Goal: Information Seeking & Learning: Learn about a topic

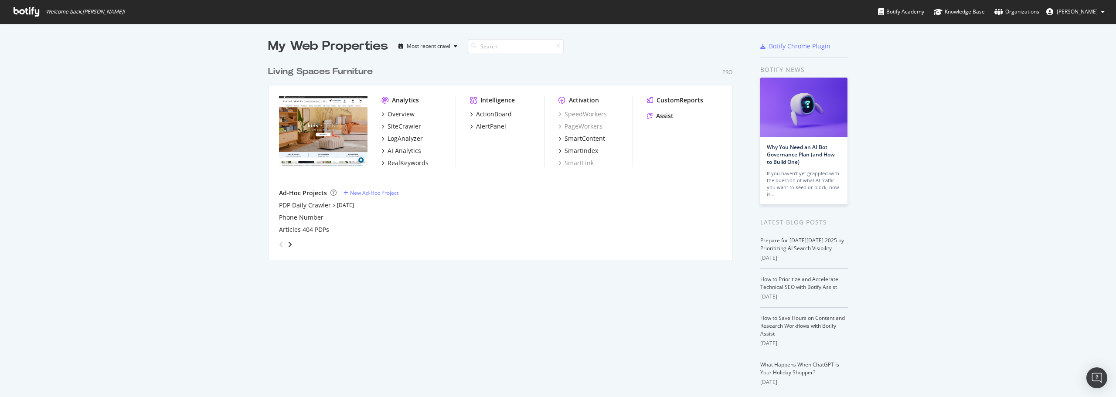
scroll to position [391, 1103]
click at [396, 116] on div "Overview" at bounding box center [401, 114] width 27 height 9
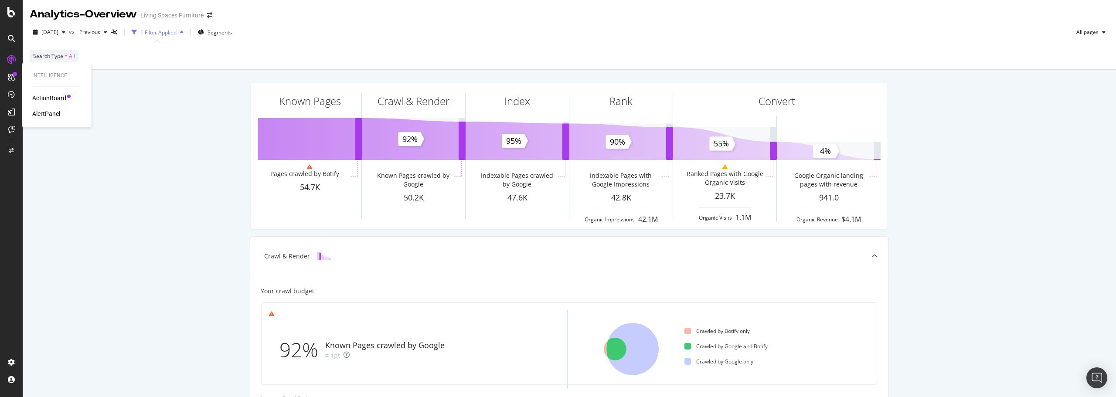
click at [56, 97] on div "ActionBoard" at bounding box center [49, 98] width 34 height 9
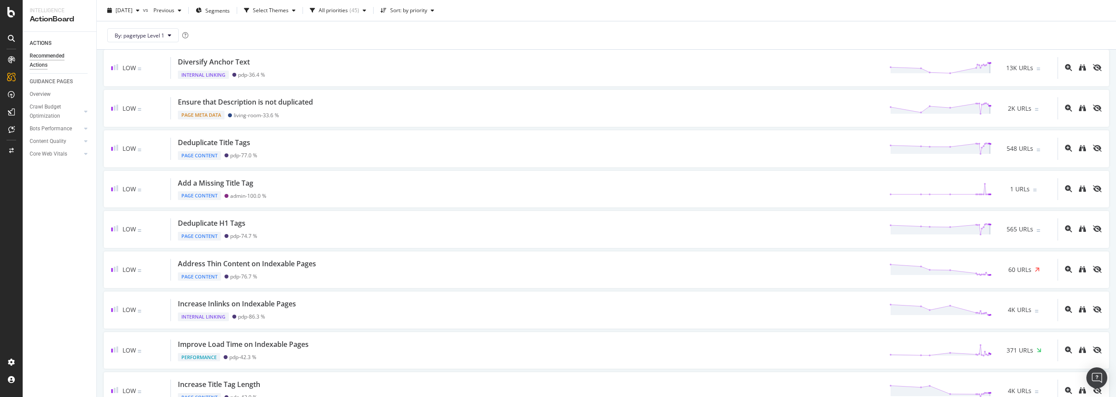
scroll to position [174, 0]
click at [44, 111] on div "AlertPanel" at bounding box center [46, 113] width 28 height 9
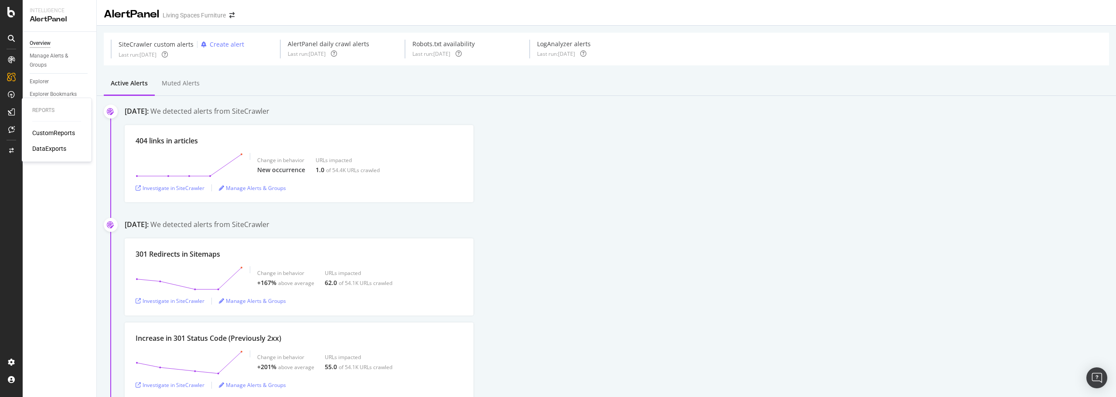
click at [16, 110] on div at bounding box center [11, 112] width 14 height 14
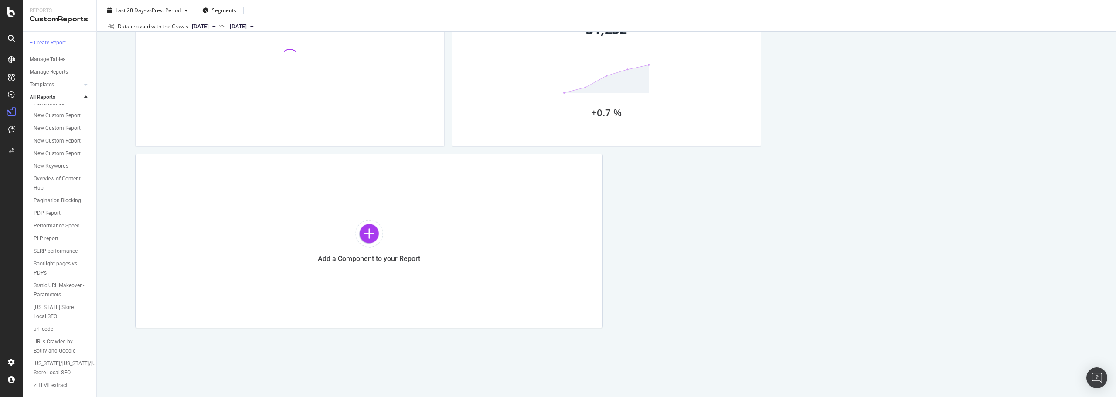
scroll to position [454, 0]
click at [113, 173] on div "[WIP] Quarterly Reporting [WIP] Quarterly Reporting Living Spaces Furniture Clo…" at bounding box center [607, 198] width 1020 height 397
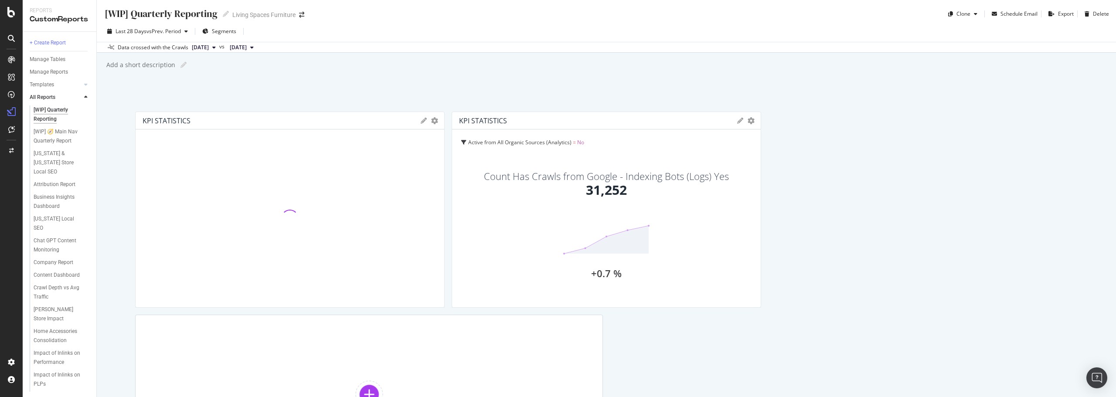
scroll to position [227, 0]
click at [11, 126] on icon at bounding box center [11, 129] width 7 height 7
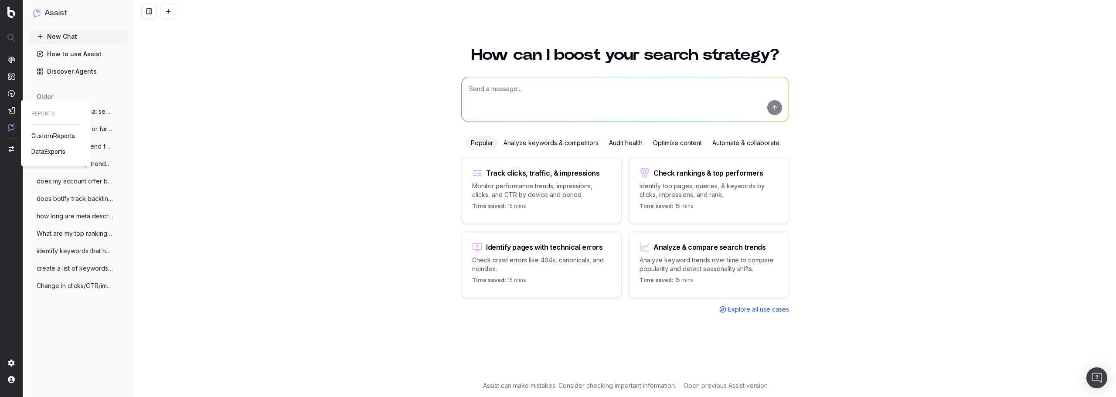
click at [10, 109] on img at bounding box center [11, 110] width 7 height 7
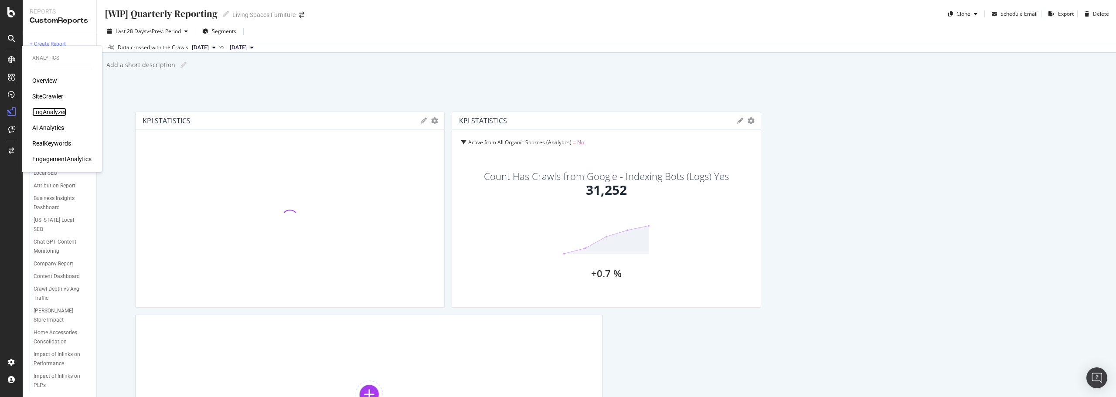
click at [41, 109] on div "LogAnalyzer" at bounding box center [49, 112] width 34 height 9
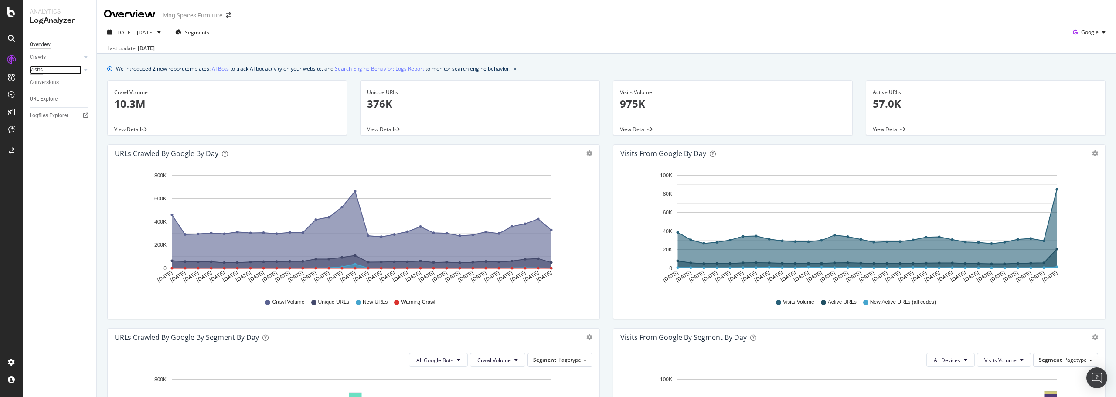
click at [41, 72] on div "Visits" at bounding box center [36, 69] width 13 height 9
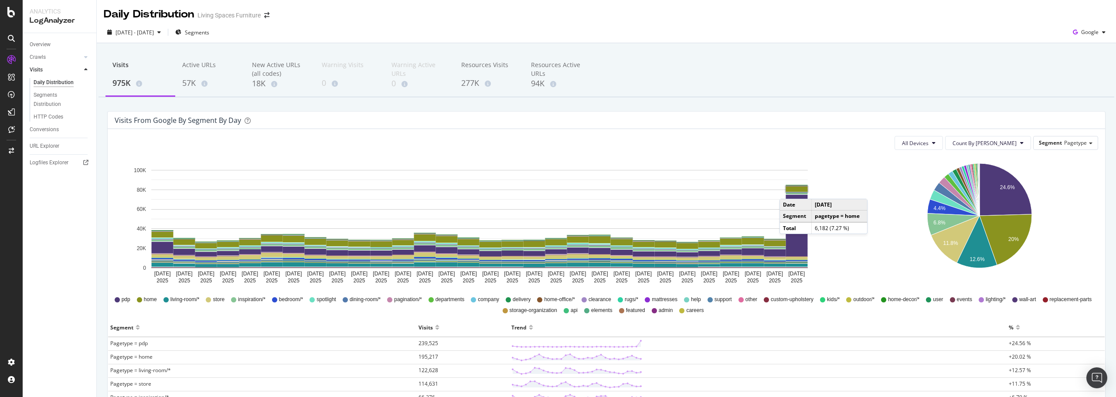
click at [798, 210] on td "Date" at bounding box center [796, 204] width 32 height 11
click at [992, 179] on icon "A chart." at bounding box center [1006, 190] width 52 height 52
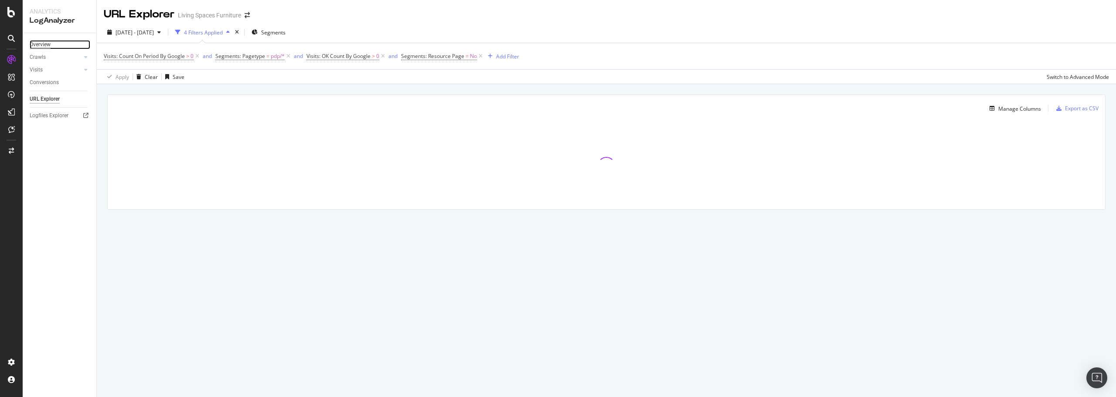
click at [38, 46] on div "Overview" at bounding box center [40, 44] width 21 height 9
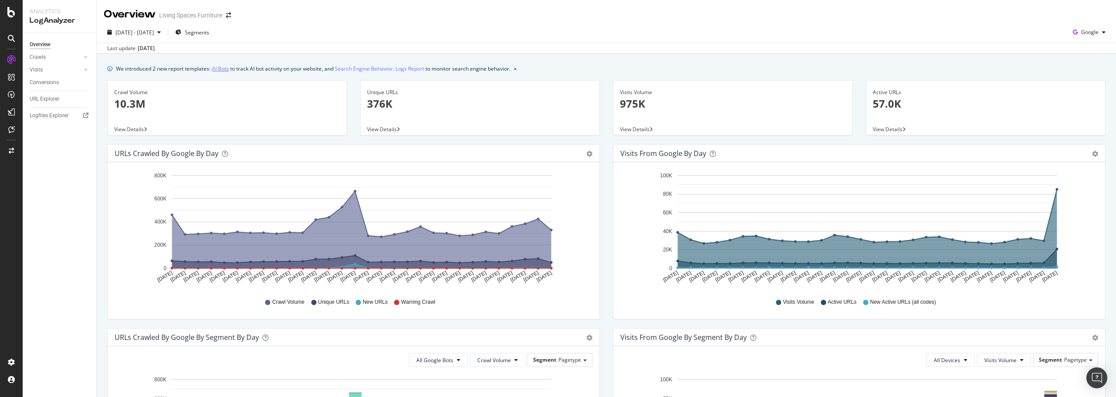
click at [229, 72] on link "AI Bots" at bounding box center [220, 68] width 17 height 9
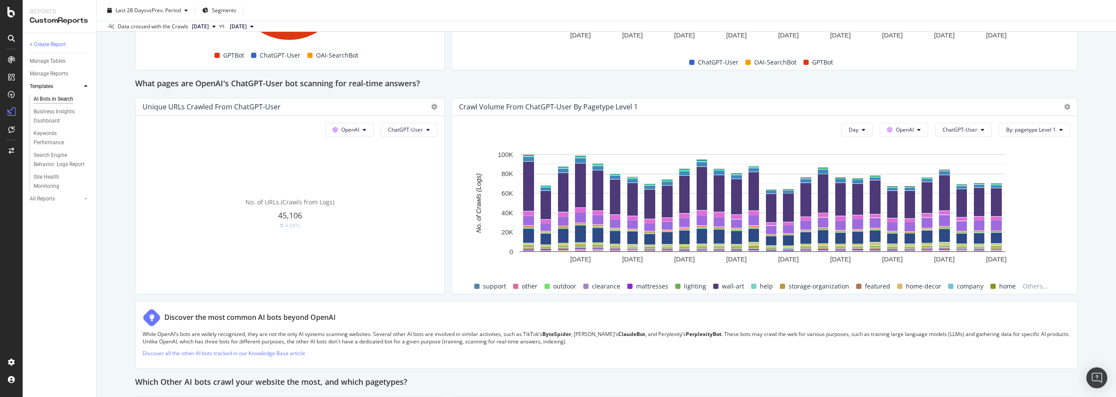
scroll to position [985, 0]
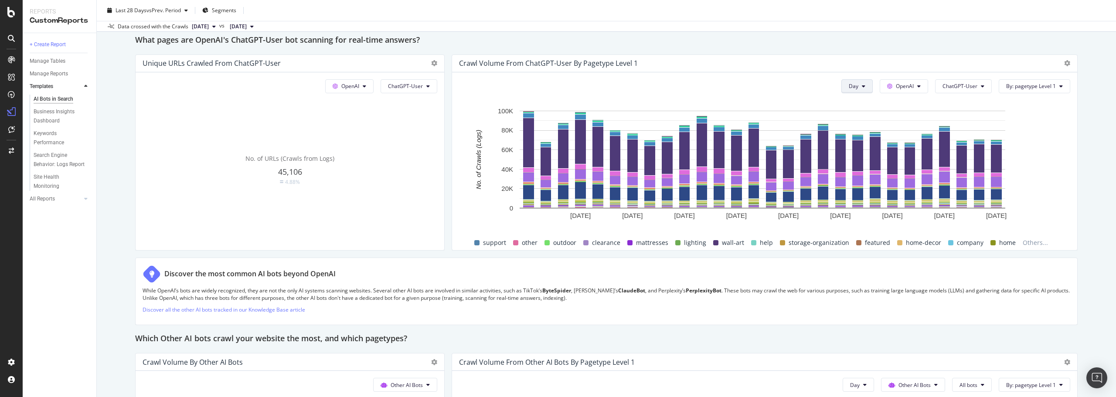
click at [849, 86] on span "Day" at bounding box center [854, 85] width 10 height 7
click at [853, 131] on div "Month" at bounding box center [852, 136] width 30 height 13
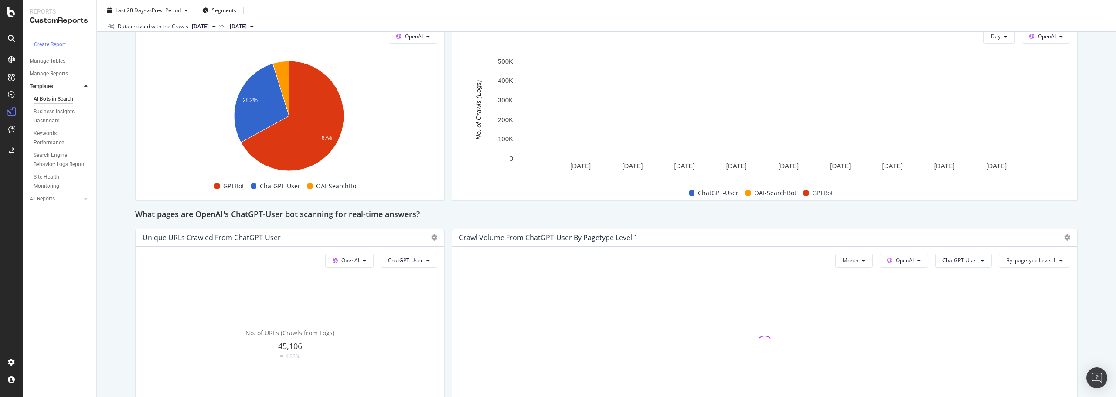
scroll to position [679, 0]
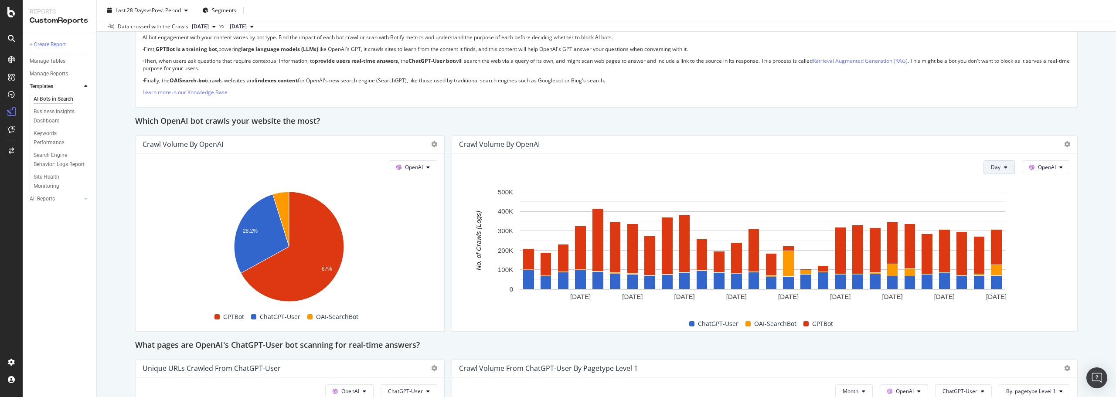
click at [991, 169] on span "Day" at bounding box center [996, 167] width 10 height 7
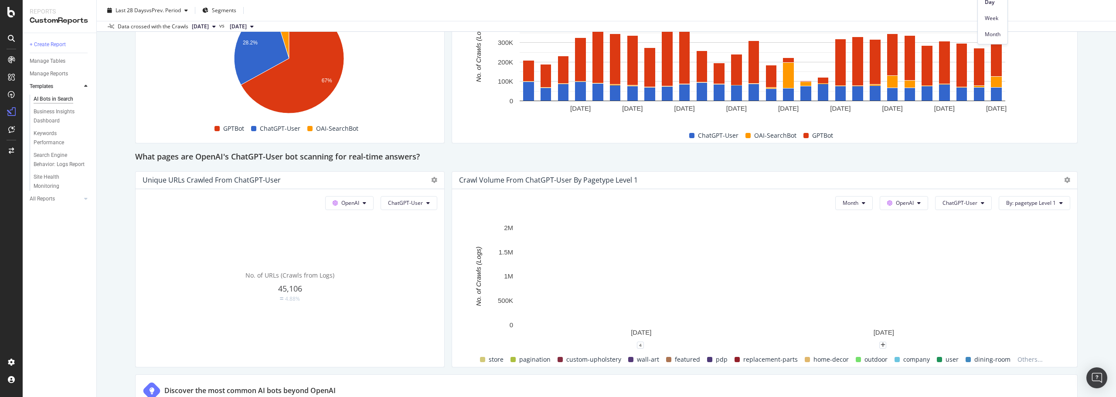
scroll to position [854, 0]
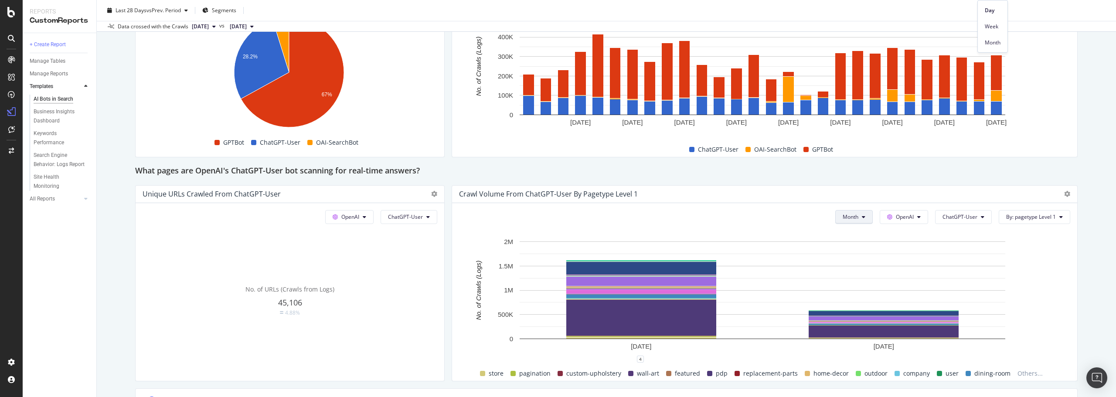
click at [849, 215] on span "Month" at bounding box center [851, 216] width 16 height 7
click at [851, 237] on span "Day" at bounding box center [845, 235] width 17 height 8
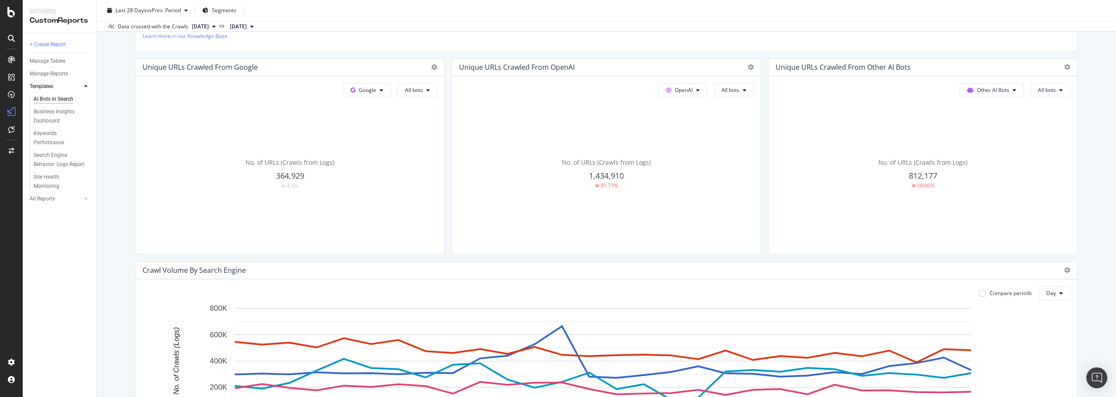
scroll to position [156, 0]
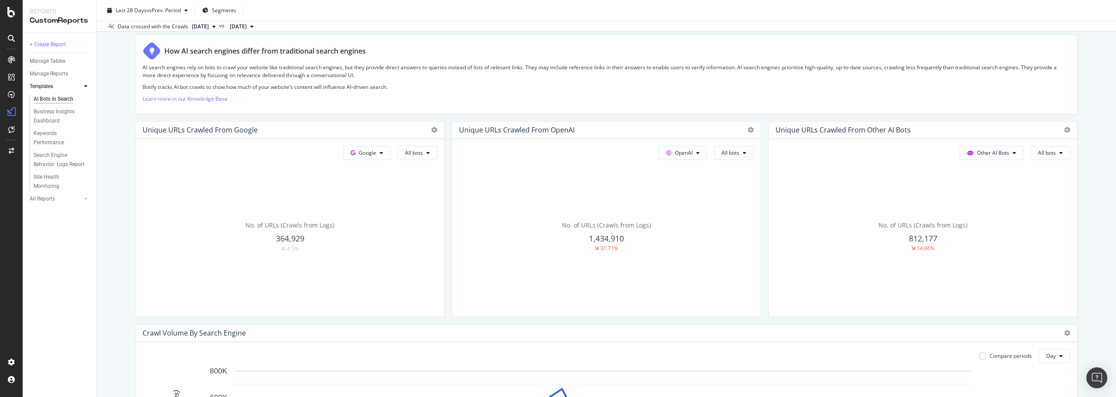
drag, startPoint x: 839, startPoint y: 192, endPoint x: 1086, endPoint y: 56, distance: 281.2
click at [1086, 56] on div "AI Bots in Search AI Bots in Search Living Spaces Furniture Clone Schedule Emai…" at bounding box center [607, 198] width 1020 height 397
